Goal: Task Accomplishment & Management: Manage account settings

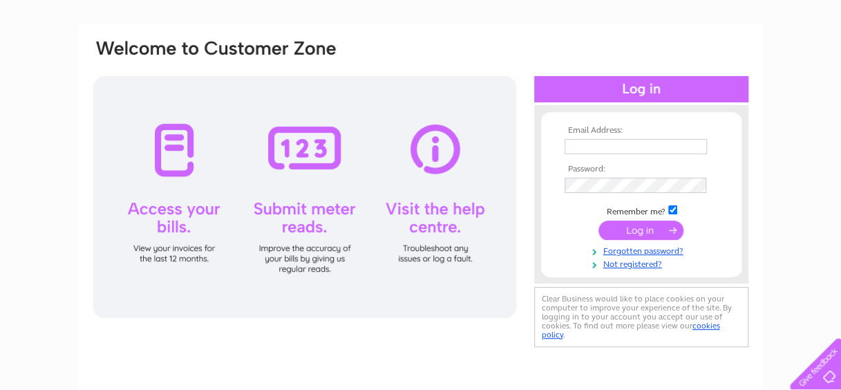
scroll to position [3, 0]
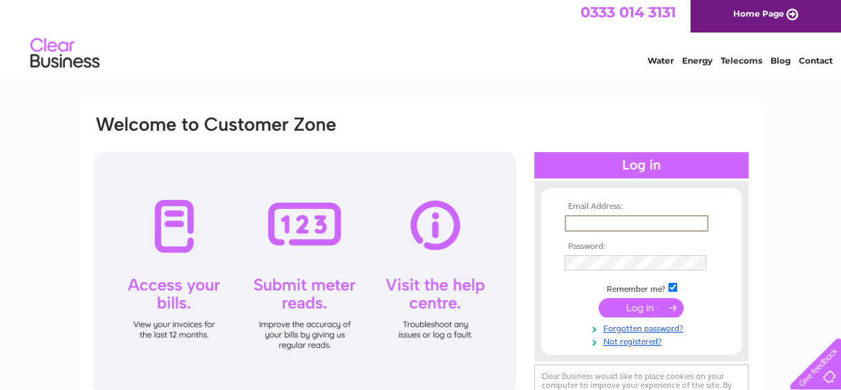
click at [632, 221] on input "text" at bounding box center [637, 223] width 144 height 17
type input "emma.turner@west-dunbarton.gov.uk"
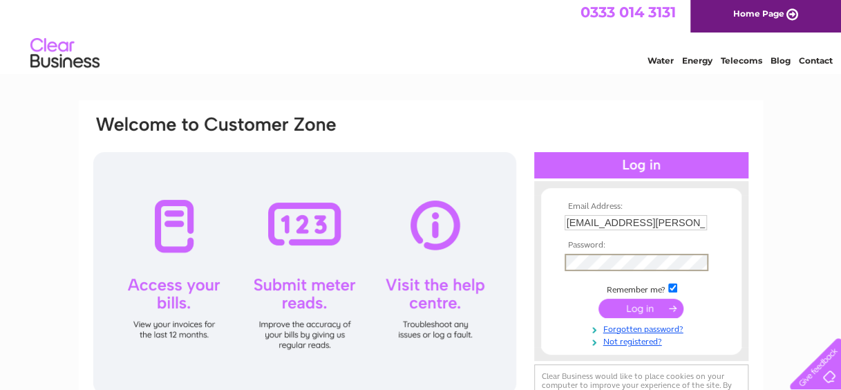
click at [598, 299] on input "submit" at bounding box center [640, 308] width 85 height 19
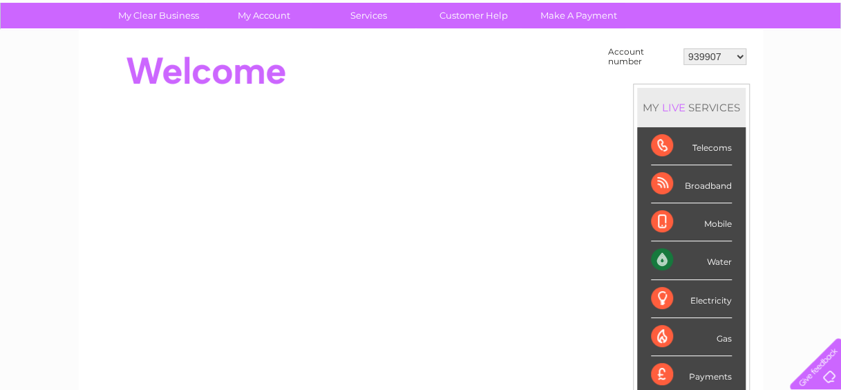
scroll to position [91, 0]
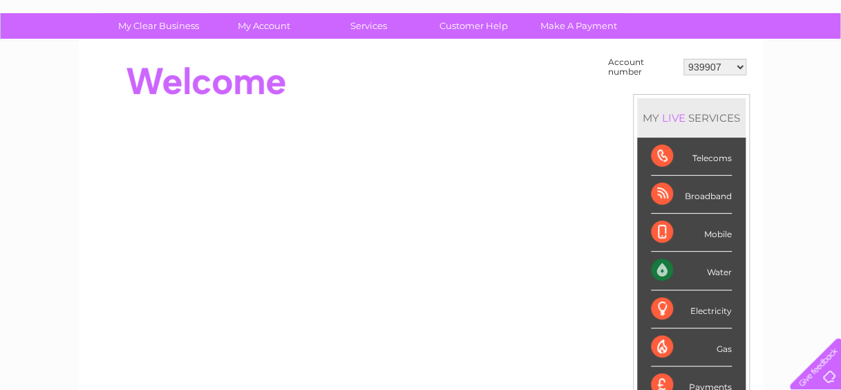
click at [737, 65] on select "939907 976406 1140459 30276649 30285037 30306828" at bounding box center [714, 67] width 63 height 17
click at [726, 70] on select "939907 976406 1140459 30276649 30285037 30306828" at bounding box center [714, 67] width 63 height 17
click at [735, 68] on select "939907 976406 1140459 30276649 30285037 30306828" at bounding box center [714, 67] width 63 height 17
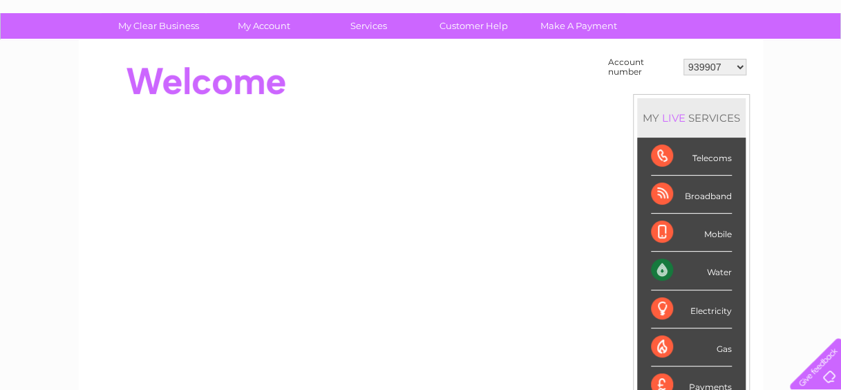
select select "30276649"
click at [683, 59] on select "939907 976406 1140459 30276649 30285037 30306828" at bounding box center [714, 67] width 63 height 17
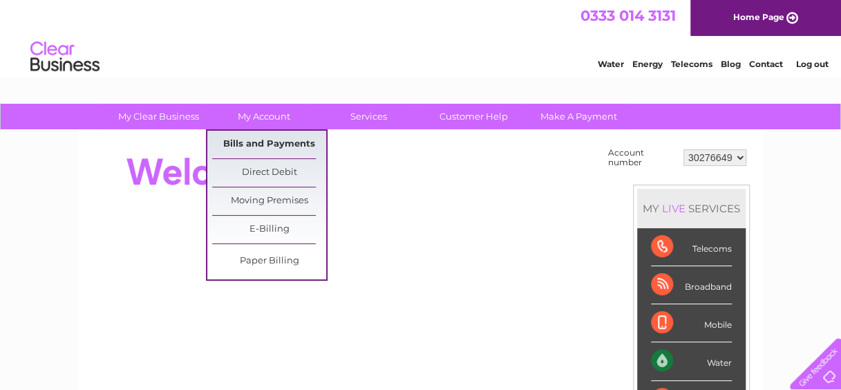
click at [272, 143] on link "Bills and Payments" at bounding box center [269, 145] width 114 height 28
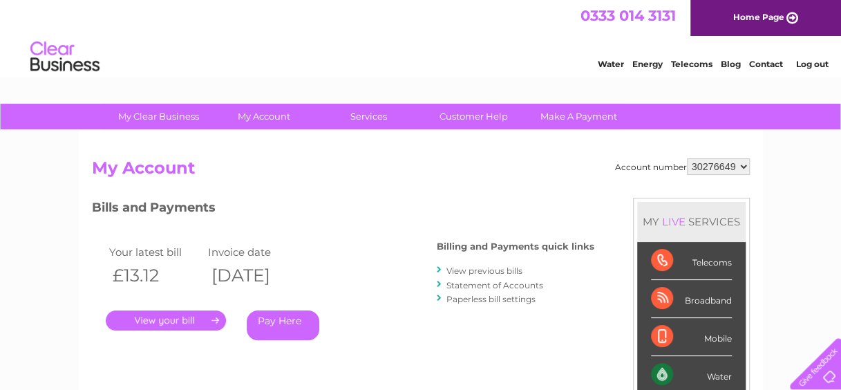
click at [178, 319] on link "." at bounding box center [166, 320] width 120 height 20
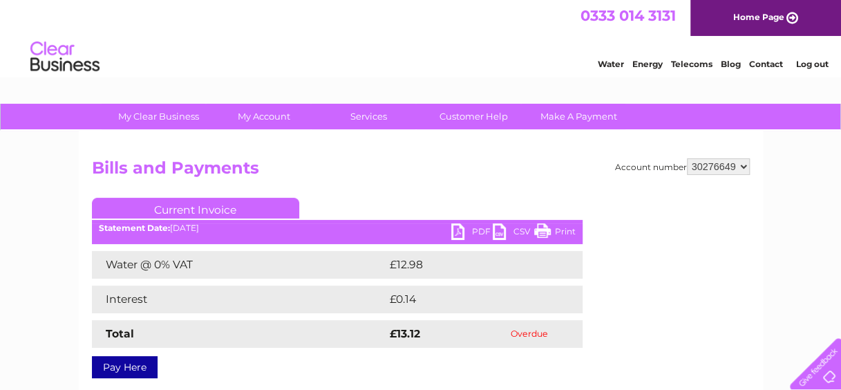
click at [485, 229] on link "PDF" at bounding box center [471, 233] width 41 height 20
click at [766, 59] on link "Contact" at bounding box center [766, 64] width 34 height 10
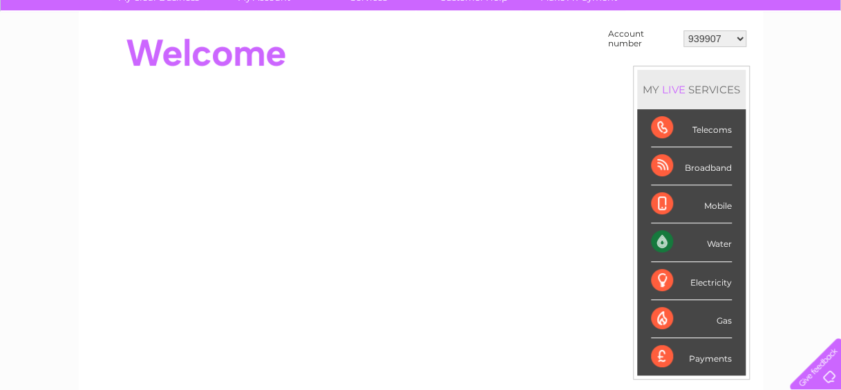
scroll to position [117, 0]
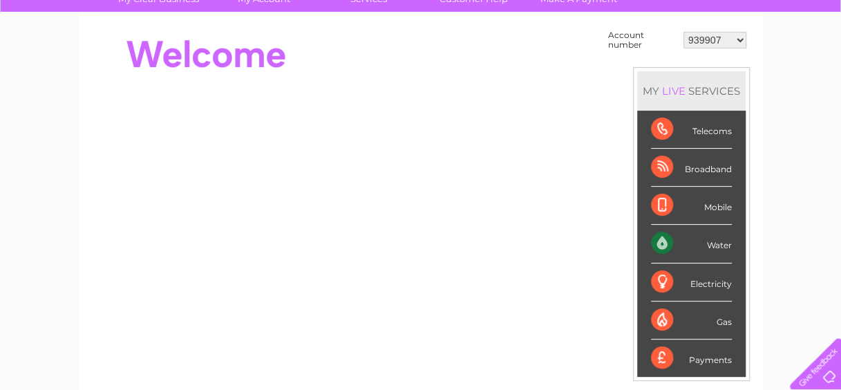
click at [683, 239] on div "Water" at bounding box center [691, 244] width 81 height 38
click at [715, 238] on div "Water" at bounding box center [691, 244] width 81 height 38
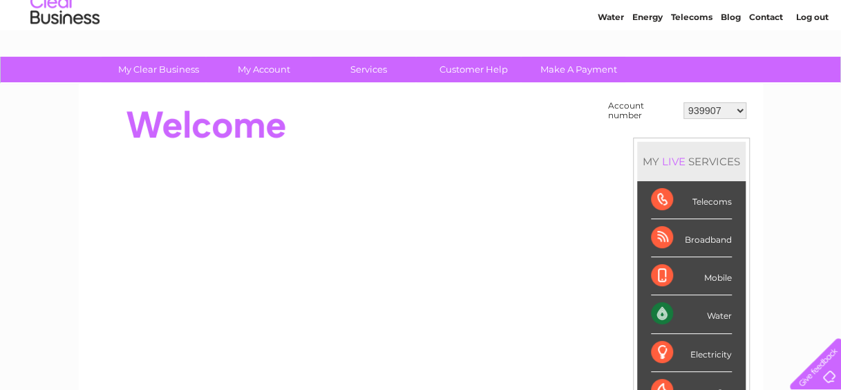
scroll to position [0, 0]
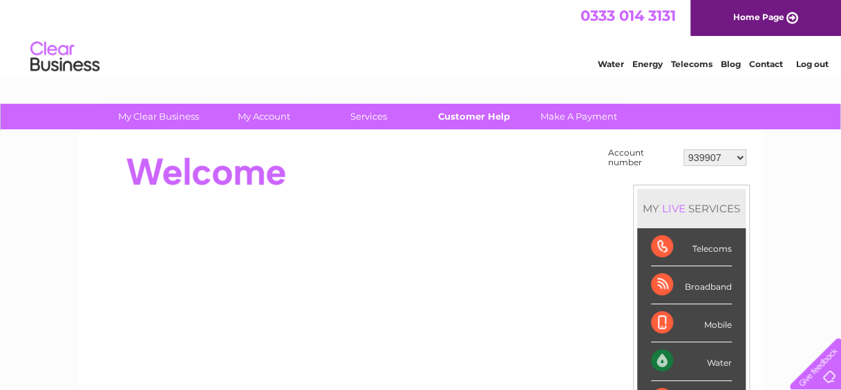
click at [455, 114] on link "Customer Help" at bounding box center [474, 117] width 114 height 26
